Goal: Information Seeking & Learning: Learn about a topic

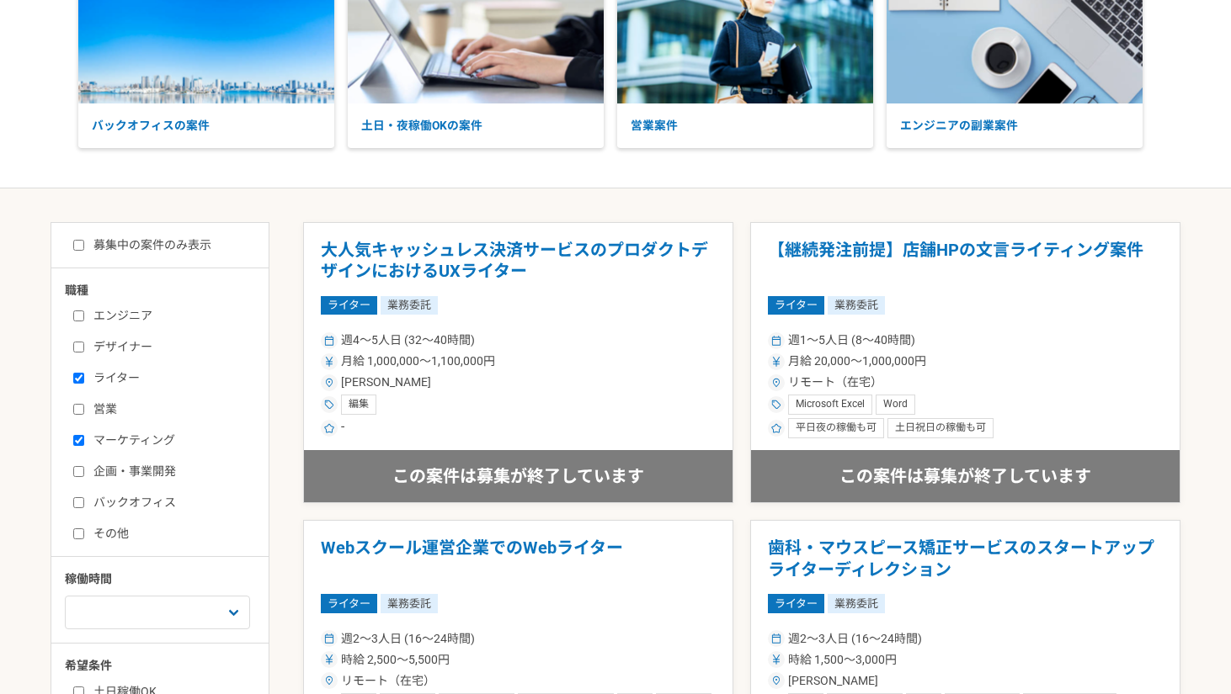
scroll to position [143, 0]
click at [148, 470] on label "企画・事業開発" at bounding box center [170, 471] width 194 height 18
click at [84, 470] on input "企画・事業開発" at bounding box center [78, 470] width 11 height 11
checkbox input "true"
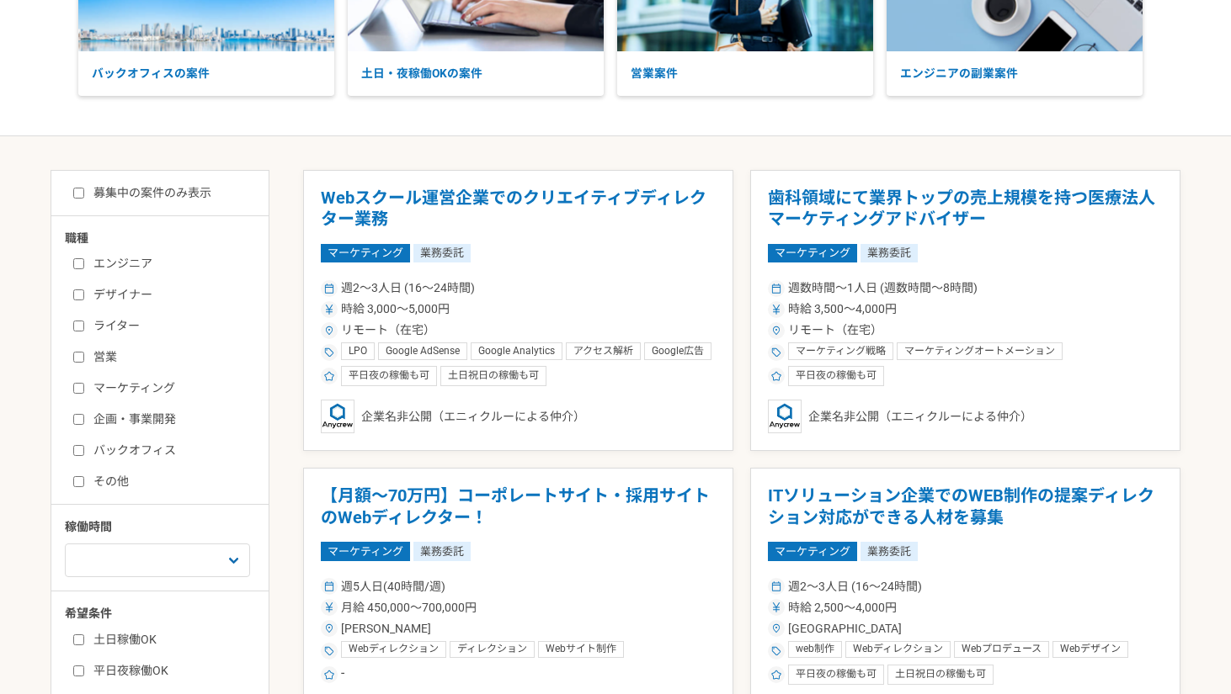
scroll to position [220, 0]
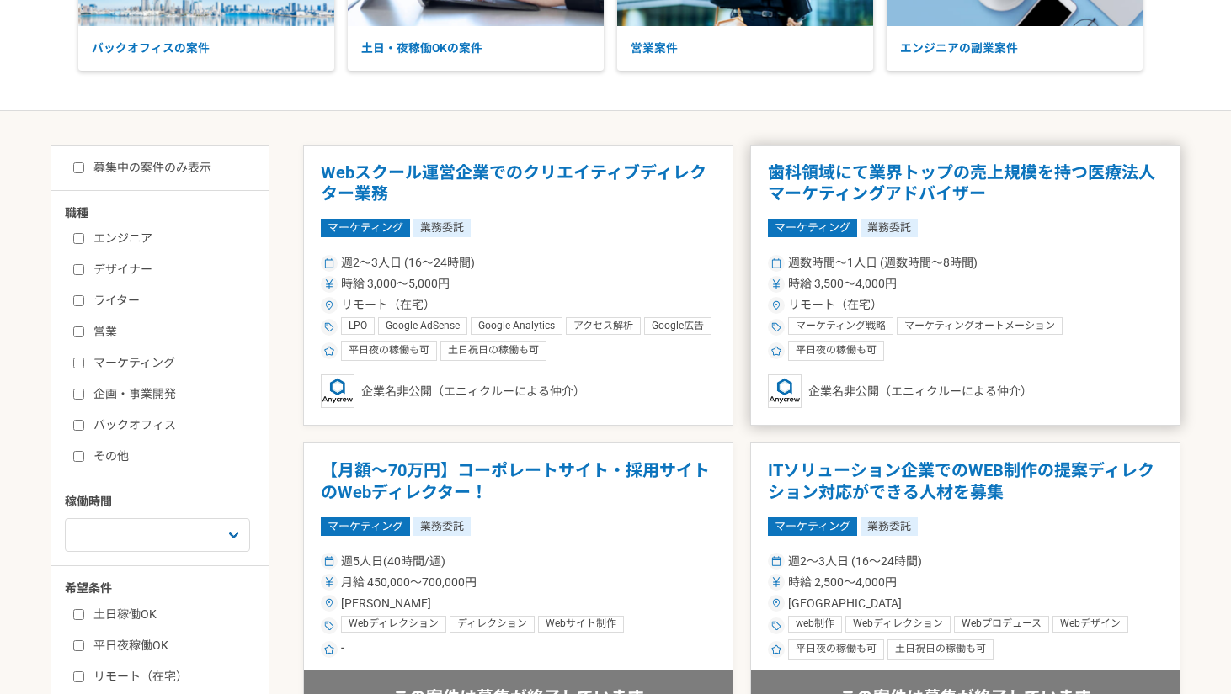
click at [825, 322] on span "マーケティング戦略" at bounding box center [840, 326] width 90 height 13
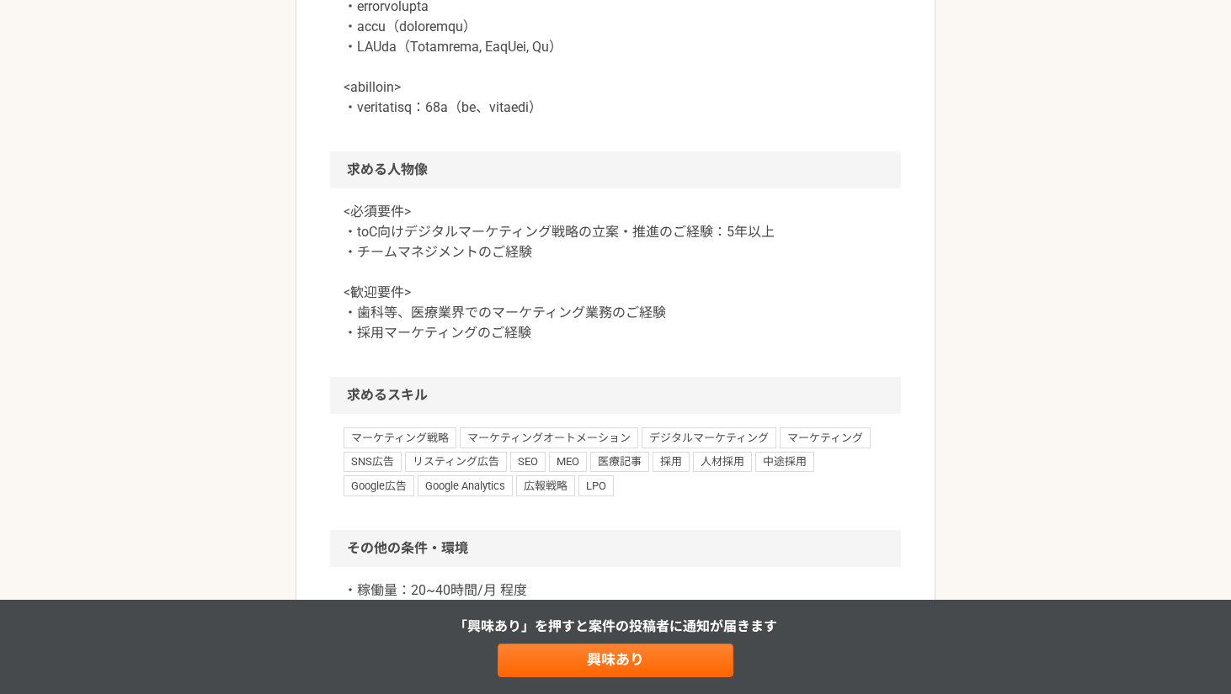
scroll to position [1027, 0]
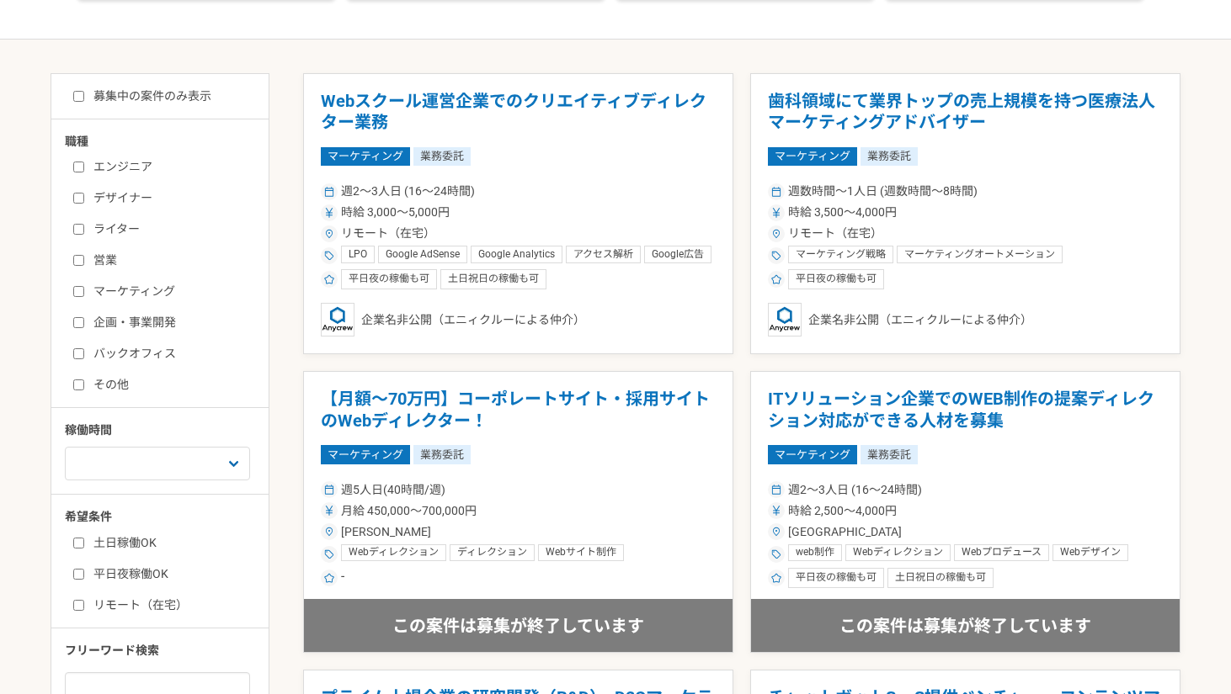
scroll to position [290, 0]
